Goal: Navigation & Orientation: Find specific page/section

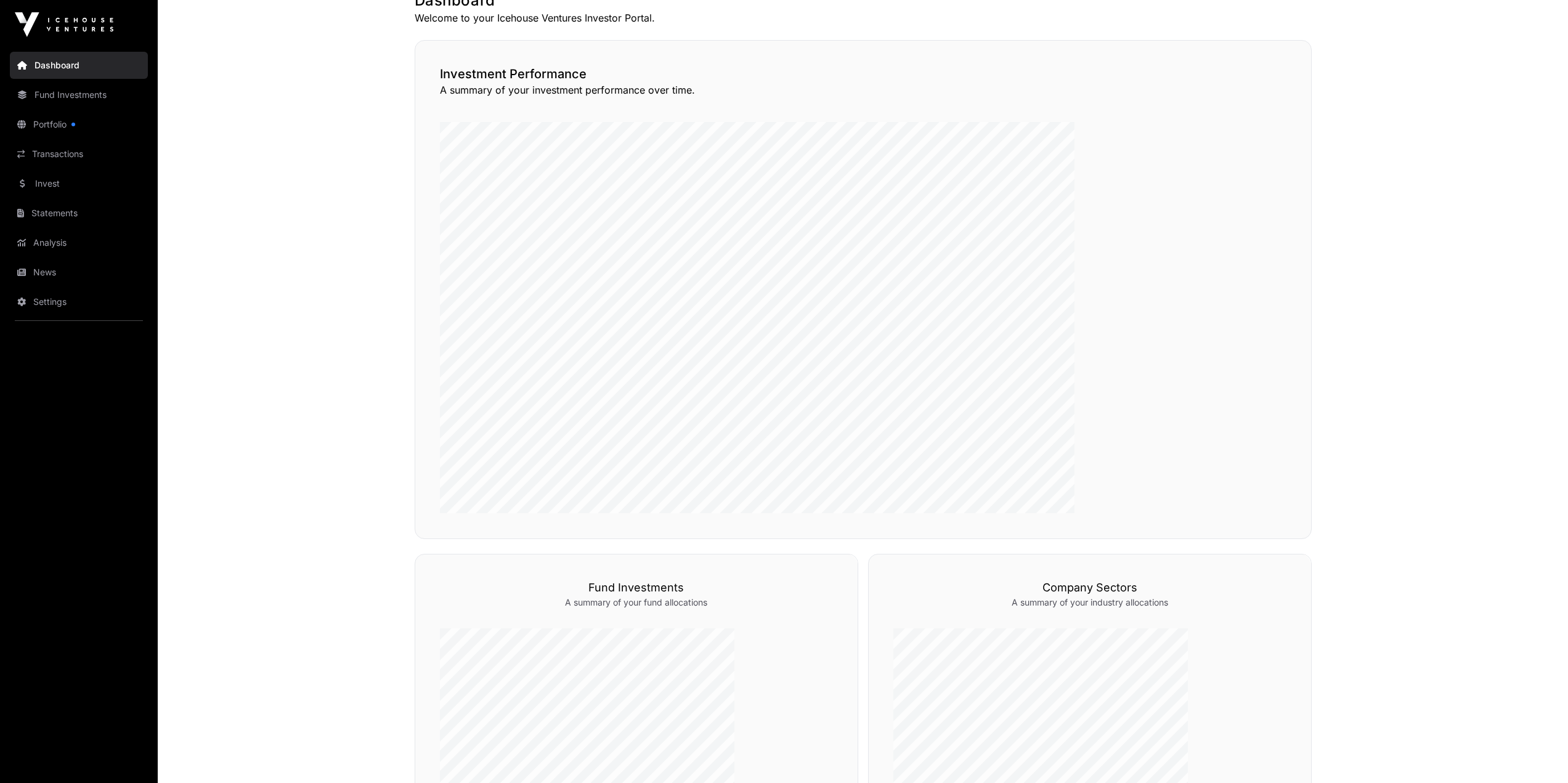
scroll to position [308, 0]
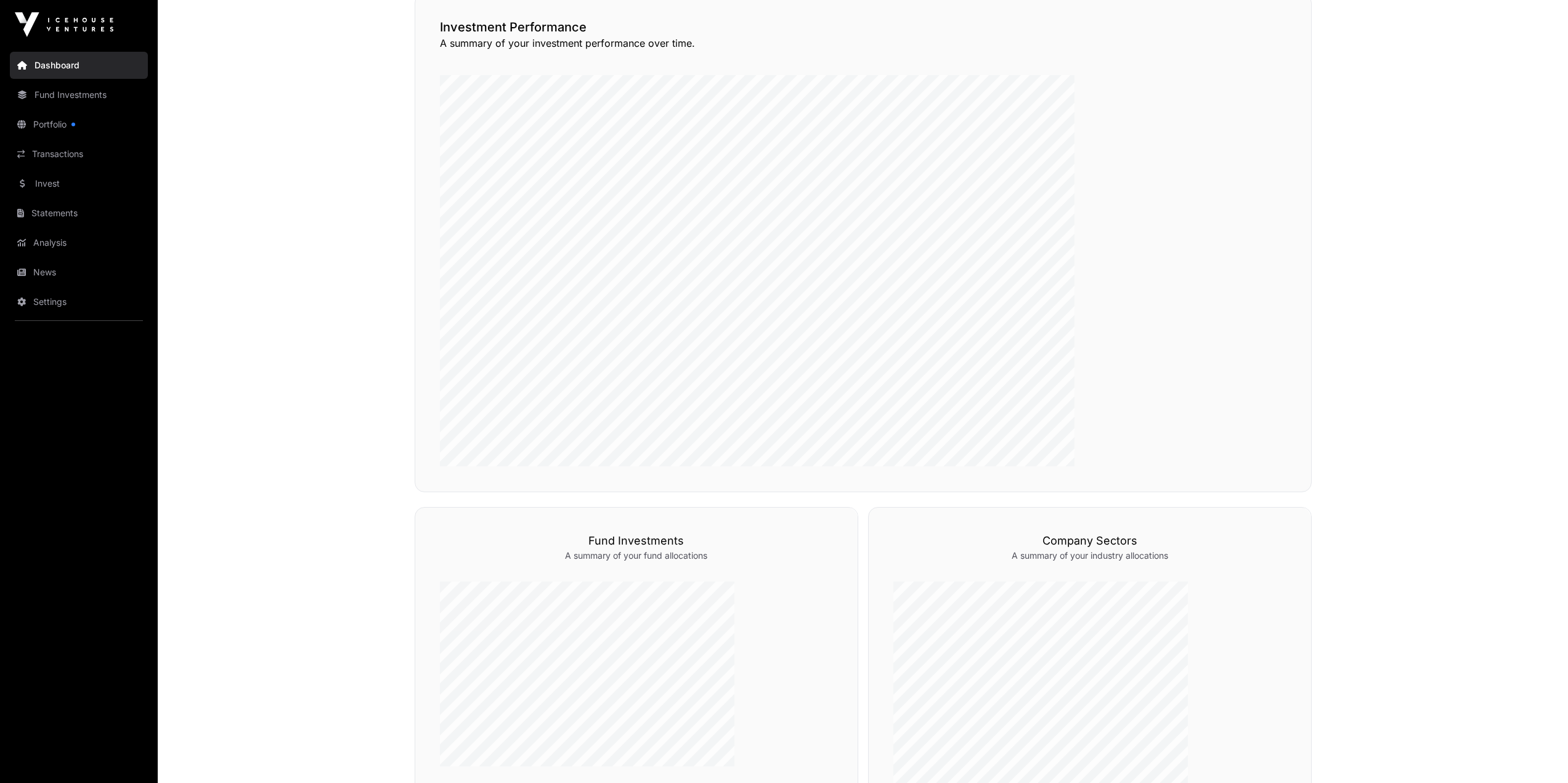
click at [59, 111] on link "Portfolio" at bounding box center [78, 124] width 138 height 27
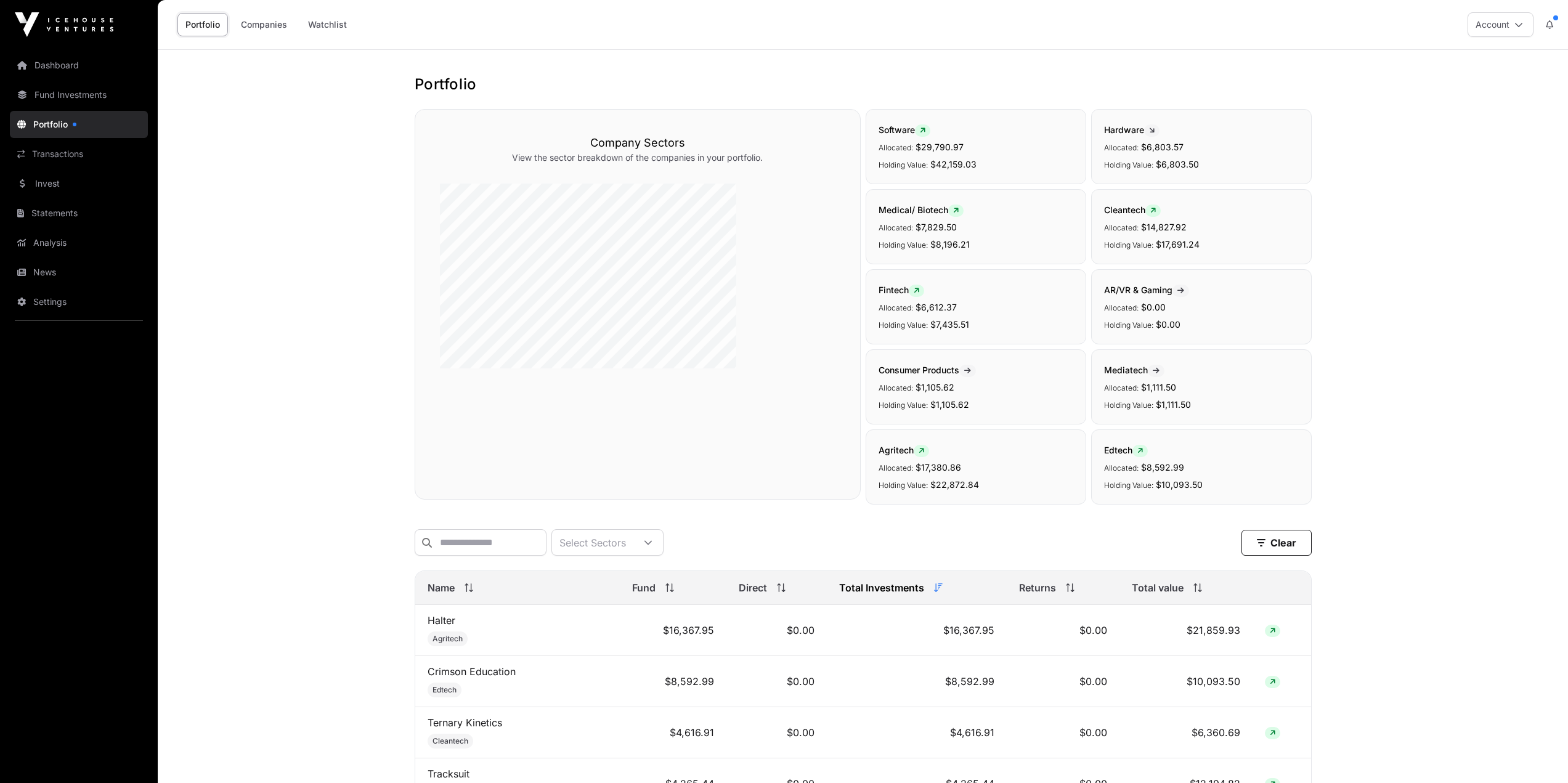
click at [47, 52] on link "Dashboard" at bounding box center [78, 66] width 138 height 27
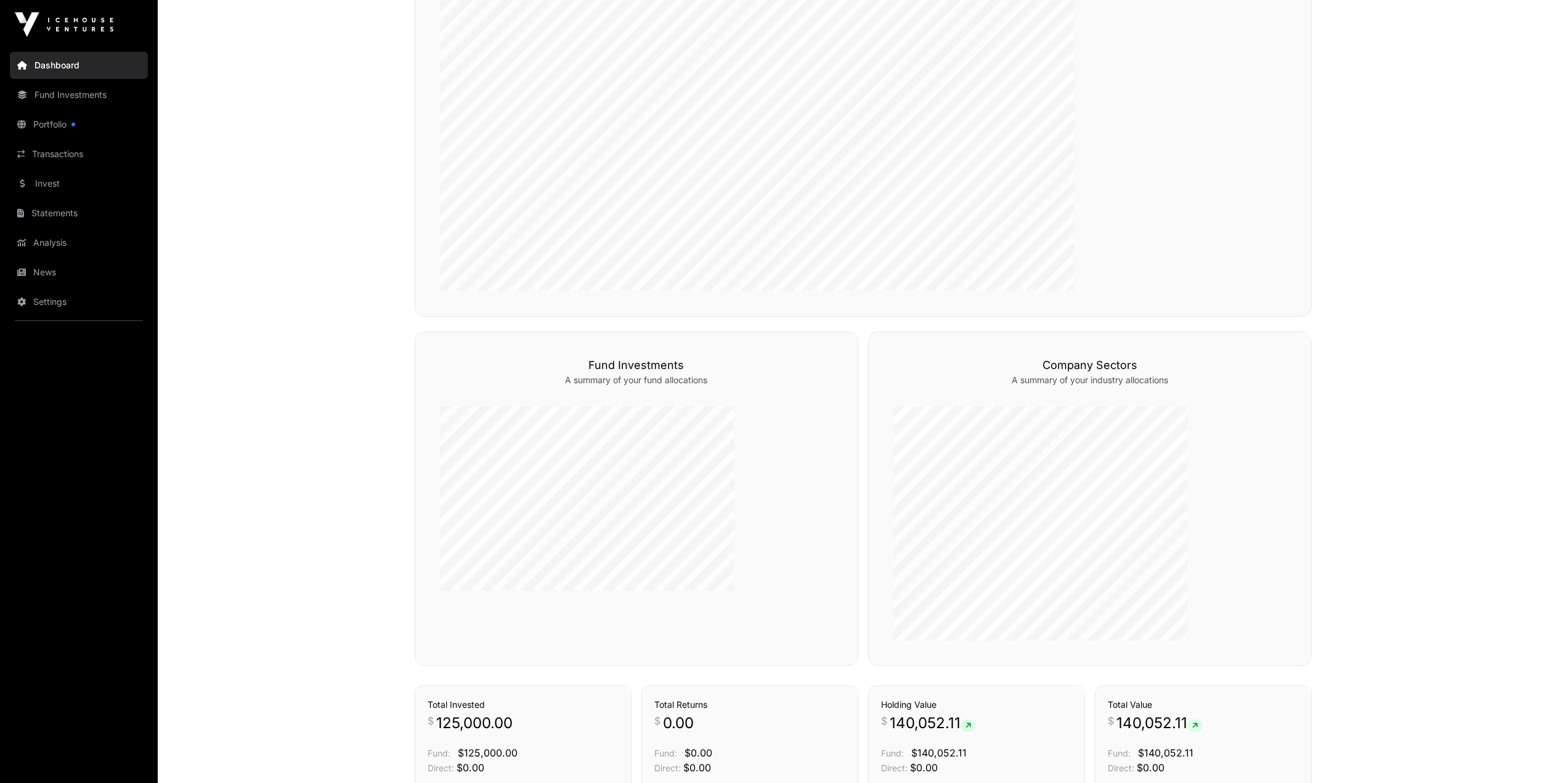
scroll to position [499, 0]
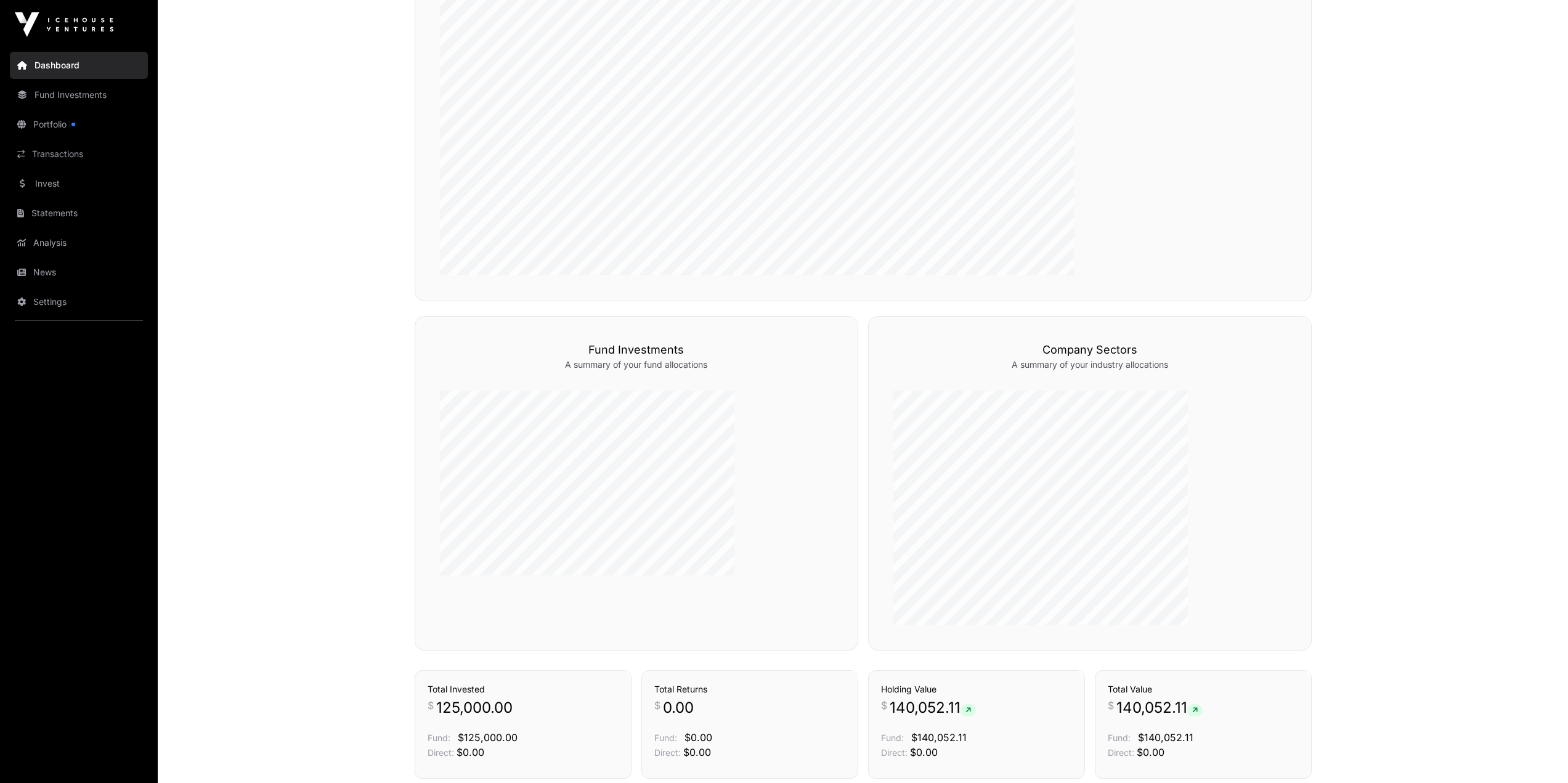
click at [59, 200] on link "Statements" at bounding box center [78, 213] width 138 height 27
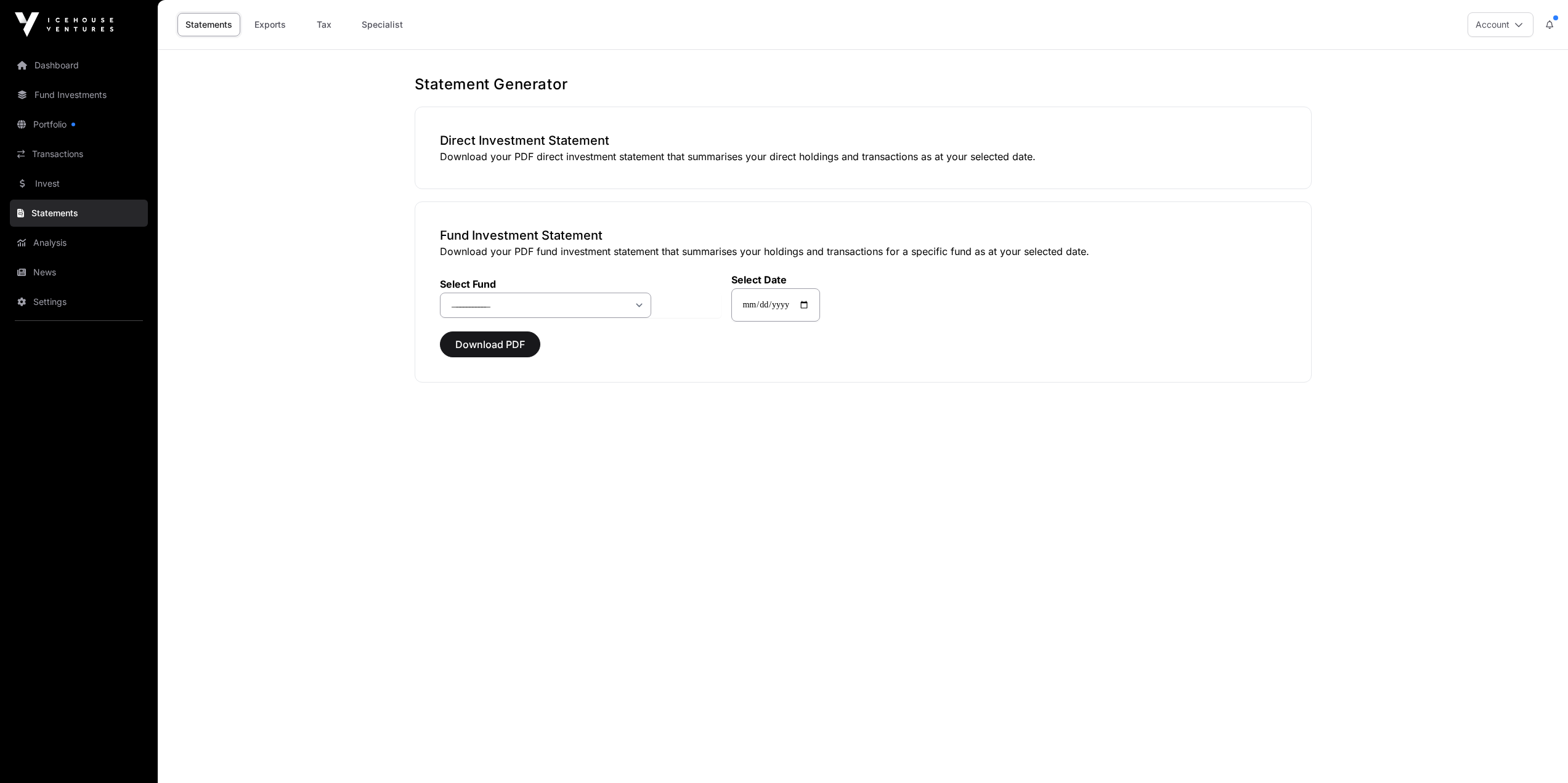
click at [57, 170] on link "Invest" at bounding box center [78, 184] width 138 height 27
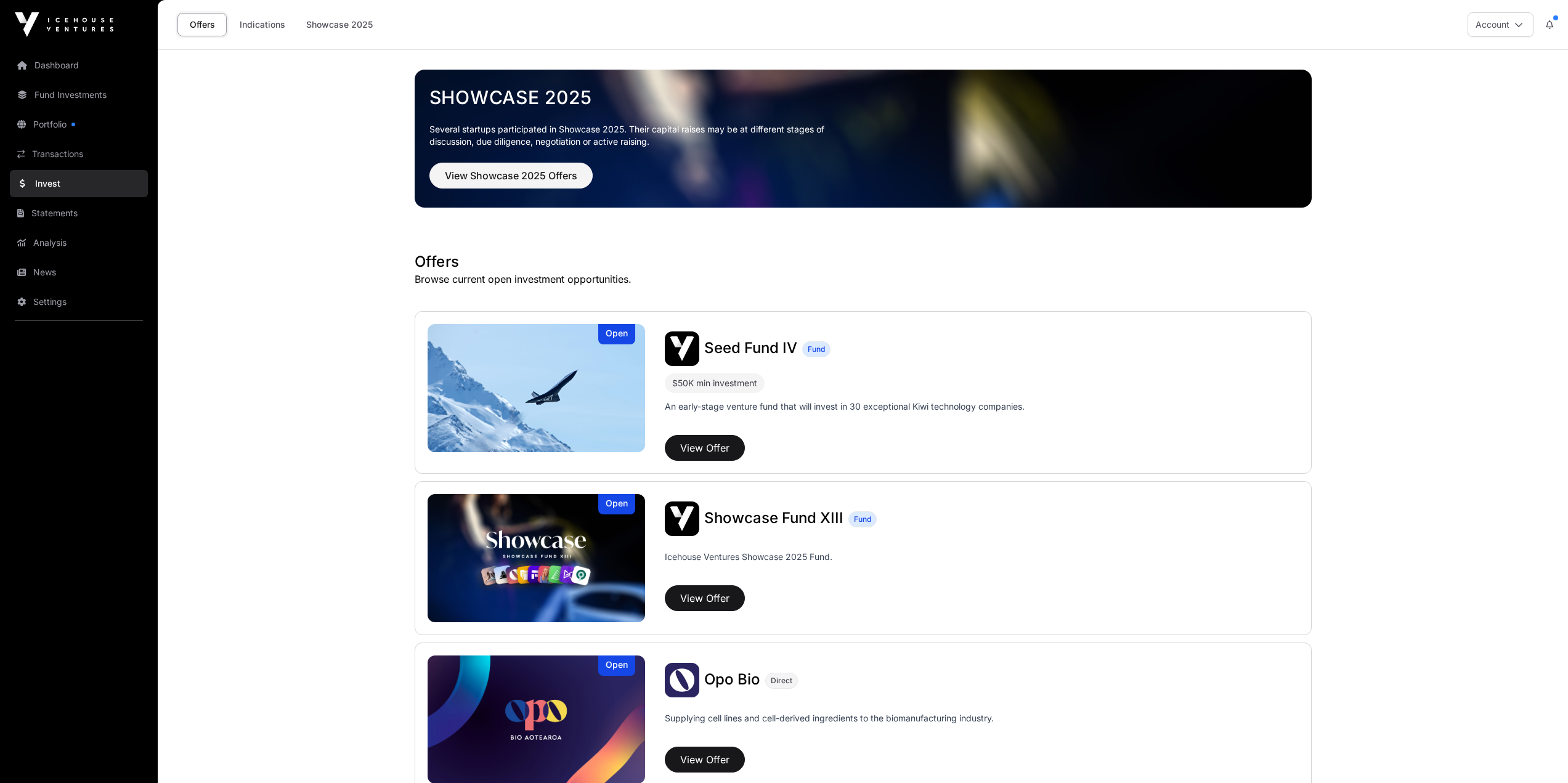
click at [40, 140] on link "Transactions" at bounding box center [78, 154] width 138 height 27
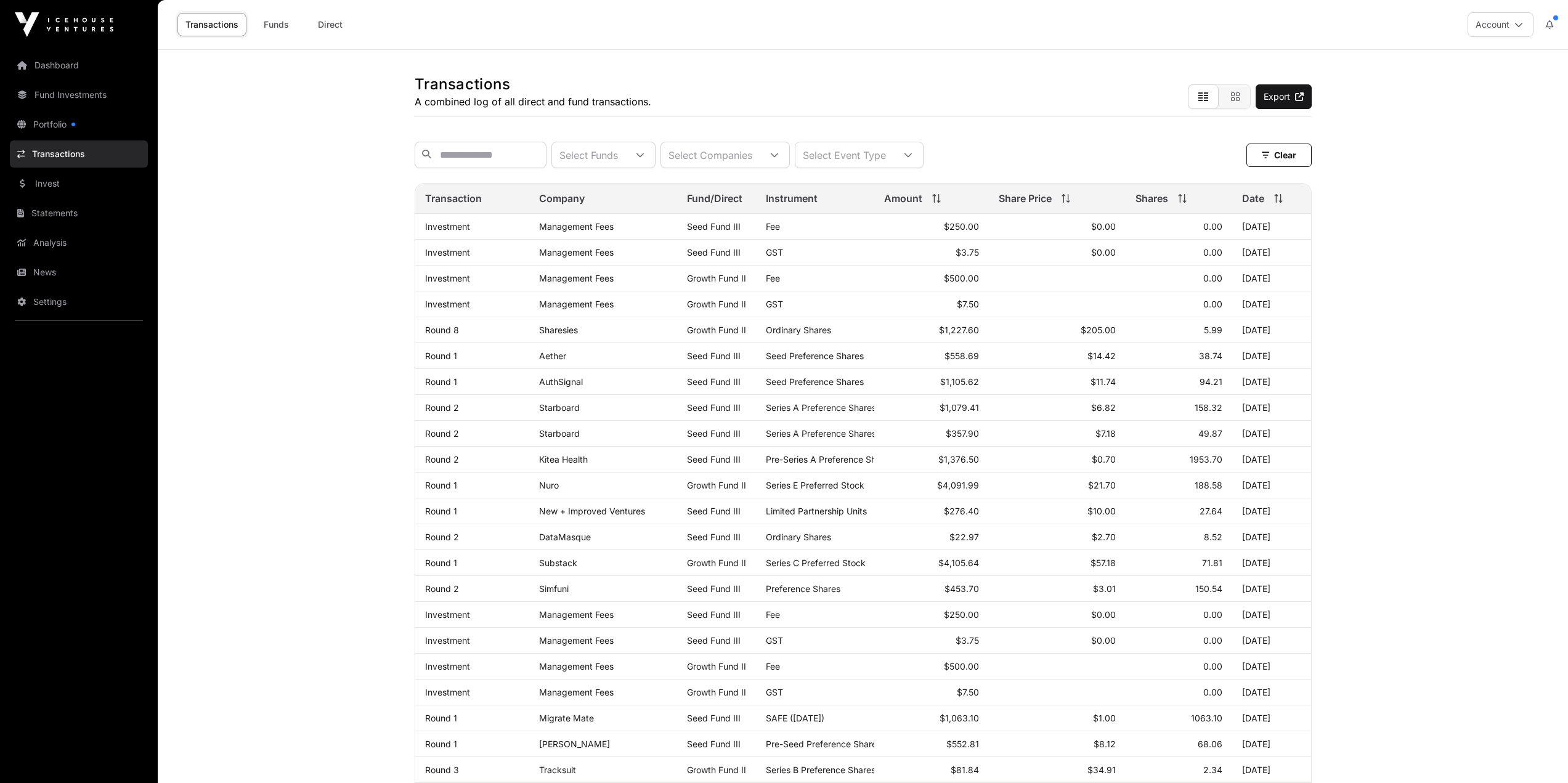
click at [50, 52] on link "Dashboard" at bounding box center [78, 66] width 138 height 27
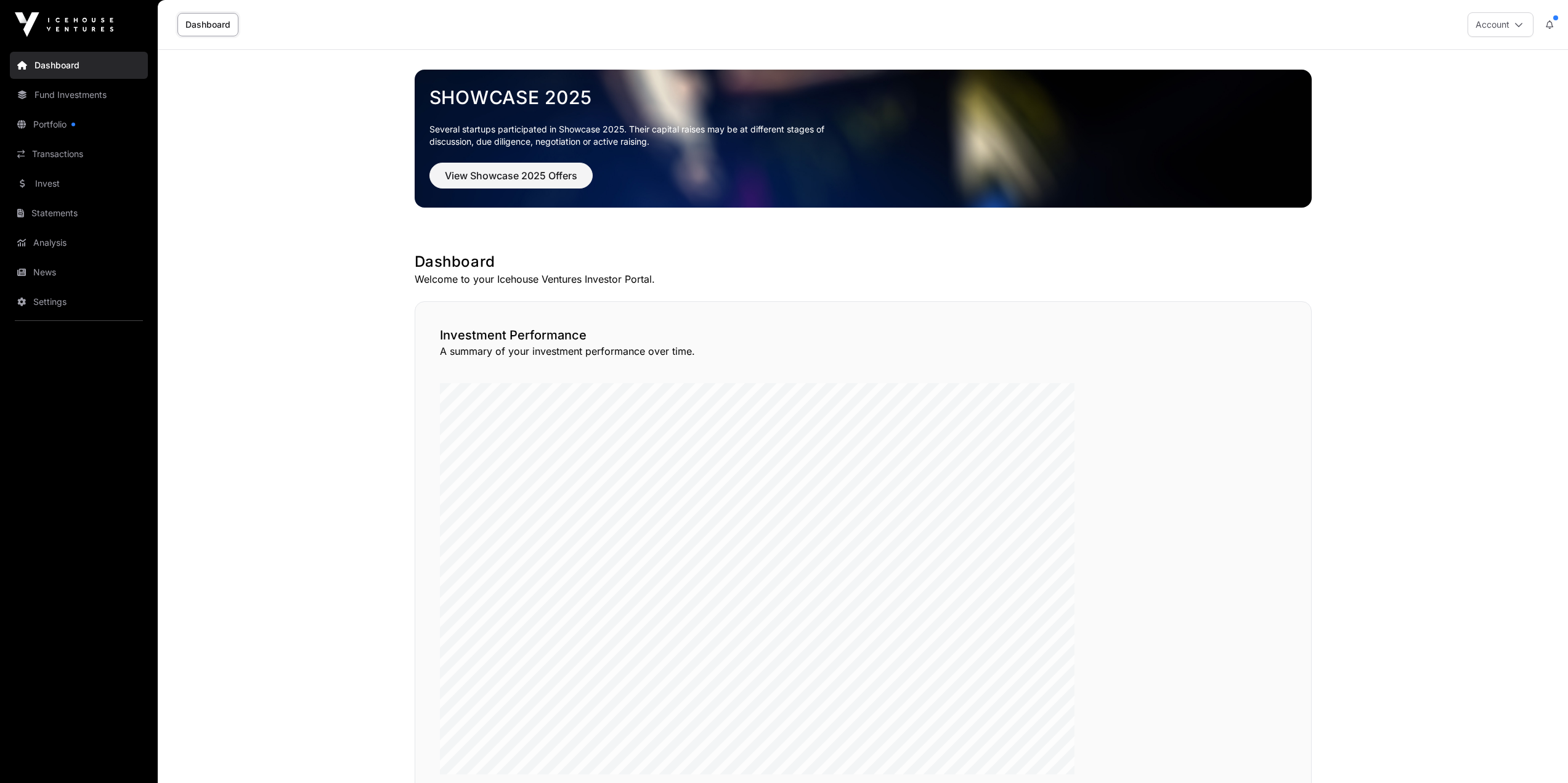
click at [1518, 22] on button "Account" at bounding box center [1500, 24] width 66 height 25
drag, startPoint x: 313, startPoint y: 1, endPoint x: 322, endPoint y: 394, distance: 393.1
click at [322, 394] on main "Showcase 2025 Several startups participated in Showcase 2025. Their capital rai…" at bounding box center [862, 774] width 1410 height 1449
